Goal: Navigation & Orientation: Find specific page/section

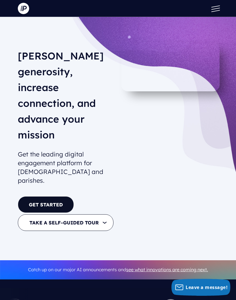
click at [215, 8] on button at bounding box center [213, 8] width 17 height 17
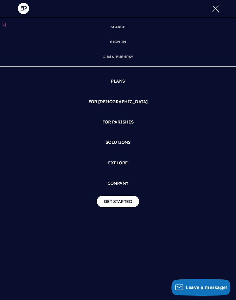
click at [116, 41] on link "SIGN IN" at bounding box center [118, 41] width 20 height 15
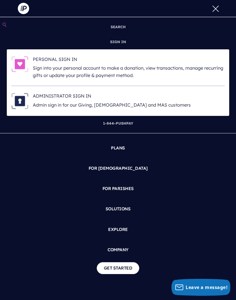
click at [43, 59] on h6 "PERSONAL SIGN IN" at bounding box center [128, 60] width 191 height 8
click at [216, 11] on button at bounding box center [213, 8] width 17 height 17
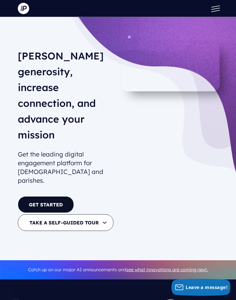
click at [216, 5] on button at bounding box center [213, 8] width 17 height 17
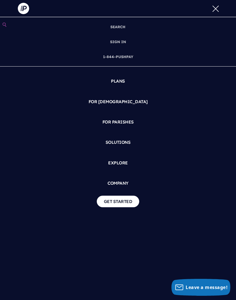
click at [116, 41] on link "SIGN IN" at bounding box center [118, 41] width 20 height 15
